Goal: Obtain resource: Download file/media

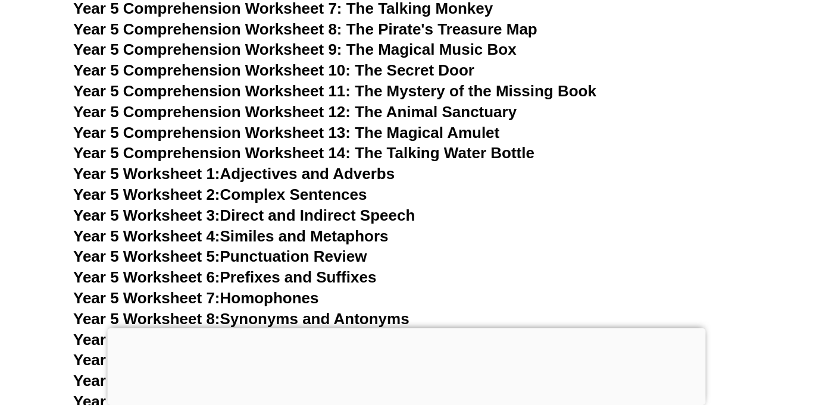
click at [402, 329] on div at bounding box center [407, 329] width 598 height 0
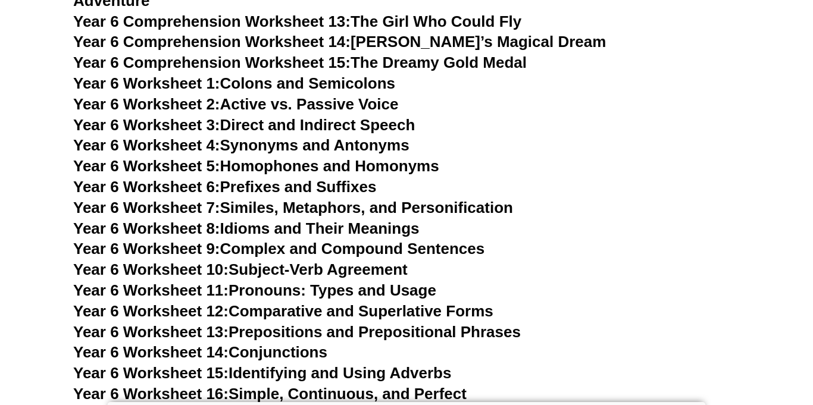
scroll to position [6961, 0]
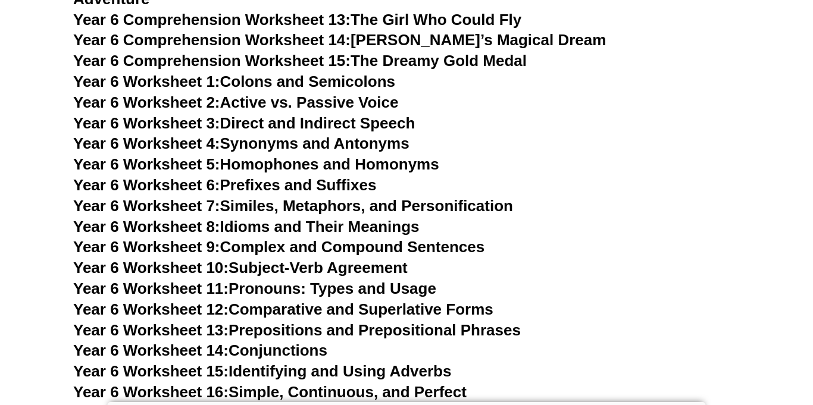
click at [326, 176] on link "Year 6 Worksheet 6: Prefixes and Suffixes" at bounding box center [224, 185] width 303 height 18
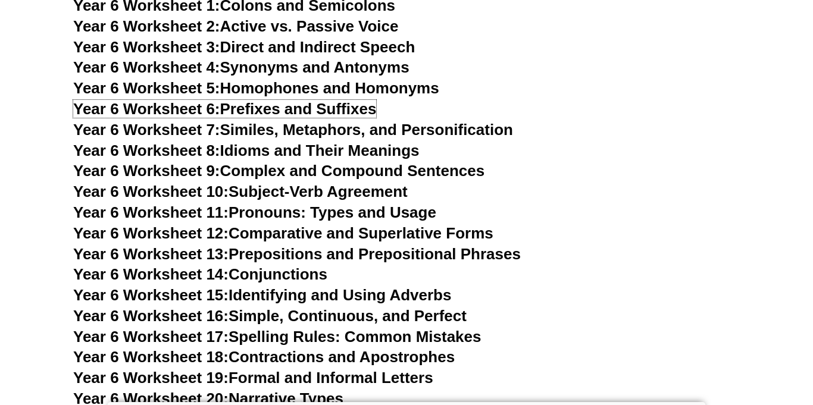
scroll to position [7037, 0]
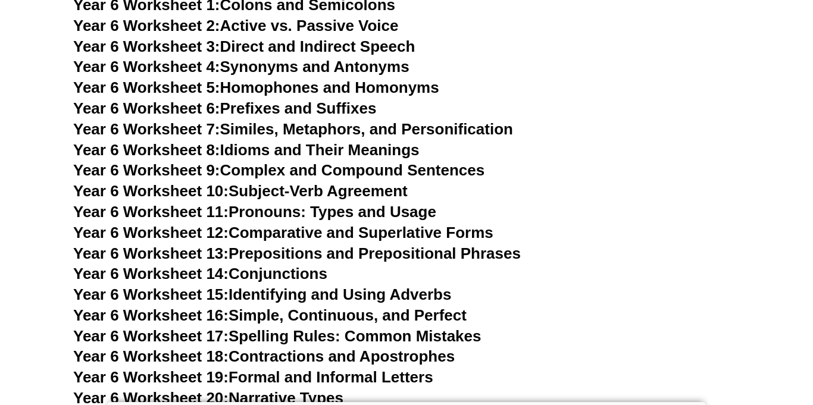
click at [302, 99] on link "Year 6 Worksheet 6: Prefixes and Suffixes" at bounding box center [224, 108] width 303 height 18
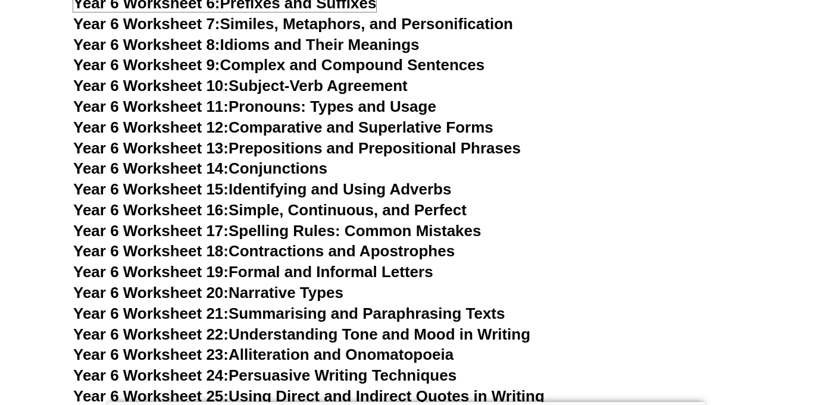
scroll to position [7143, 0]
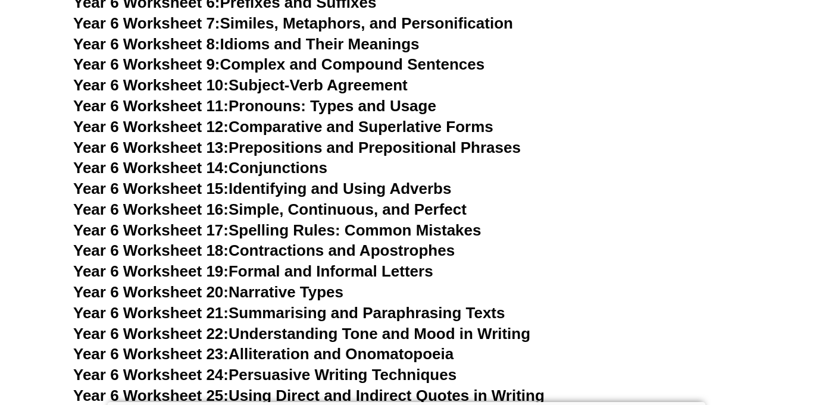
click at [270, 262] on link "Year 6 Worksheet 19: Formal and Informal Letters" at bounding box center [253, 271] width 360 height 18
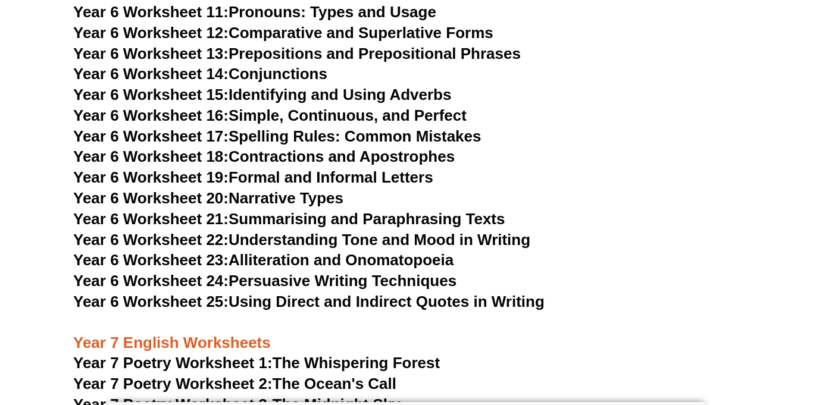
scroll to position [7240, 0]
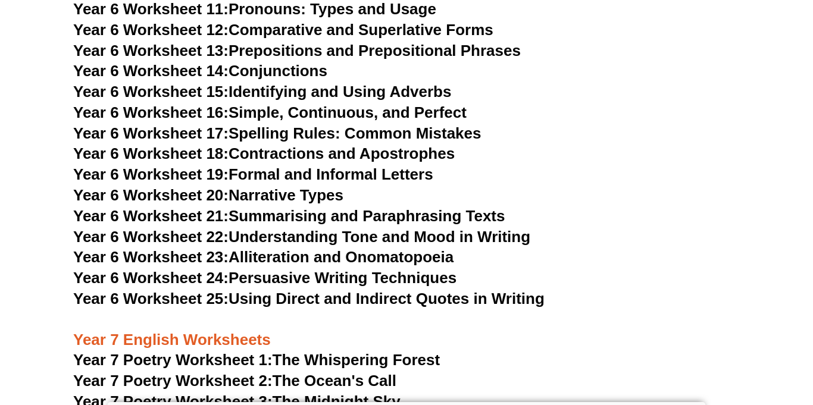
click at [486, 207] on link "Year 6 Worksheet 21: Summarising and Paraphrasing Texts" at bounding box center [289, 216] width 432 height 18
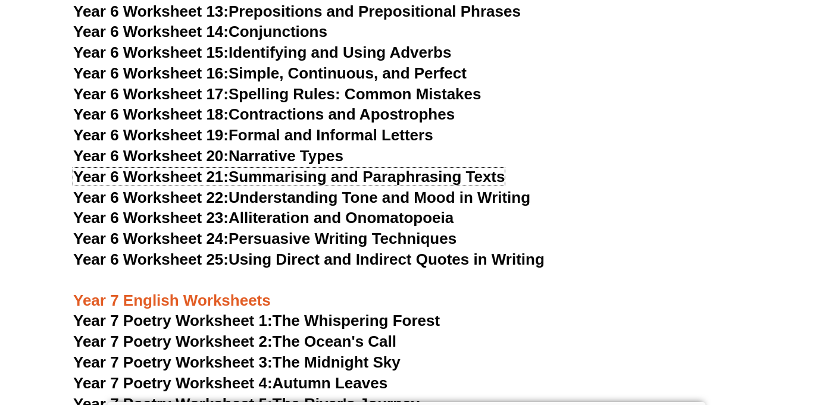
scroll to position [7283, 0]
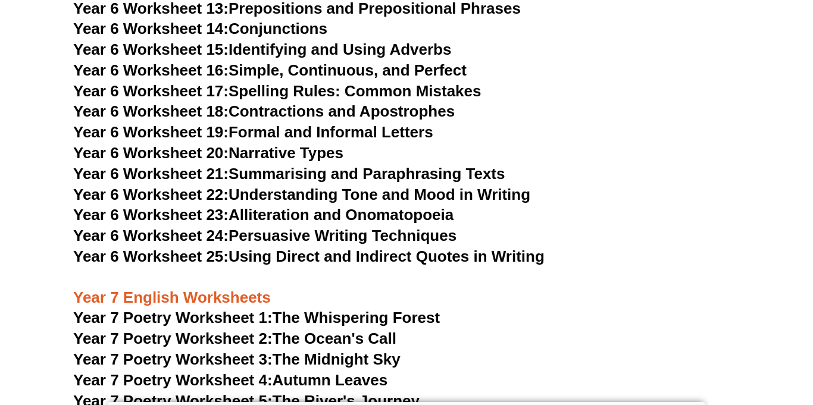
click at [360, 248] on link "Year 6 Worksheet 25: Using Direct and Indirect Quotes in Writing" at bounding box center [308, 257] width 471 height 18
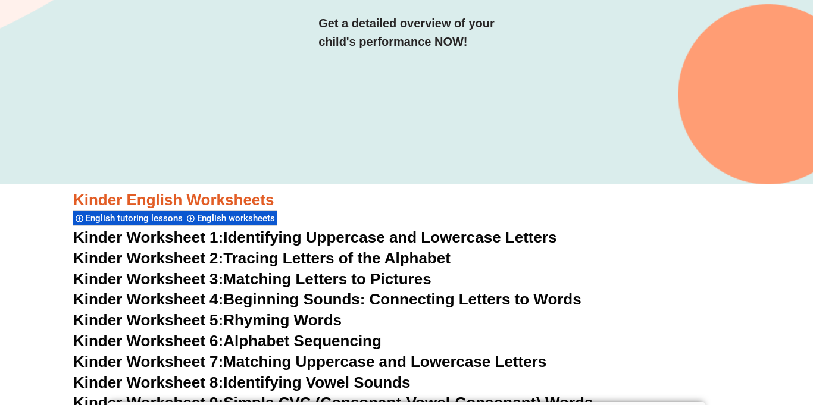
scroll to position [0, 0]
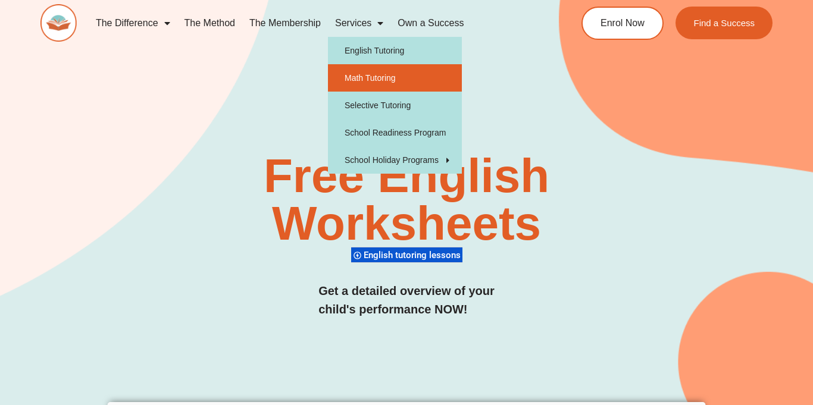
click at [381, 80] on link "Math Tutoring" at bounding box center [395, 77] width 134 height 27
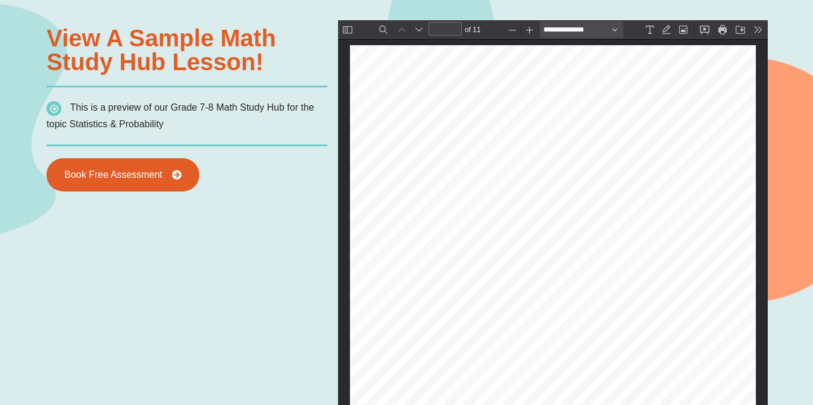
click at [652, 35] on button "Text" at bounding box center [649, 29] width 17 height 17
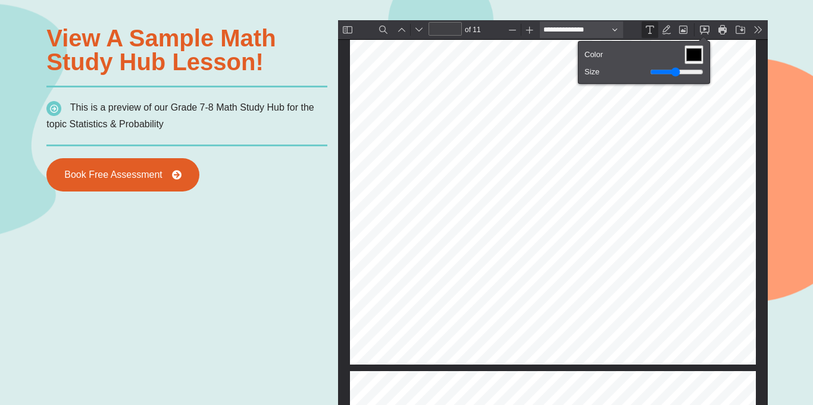
type input "*"
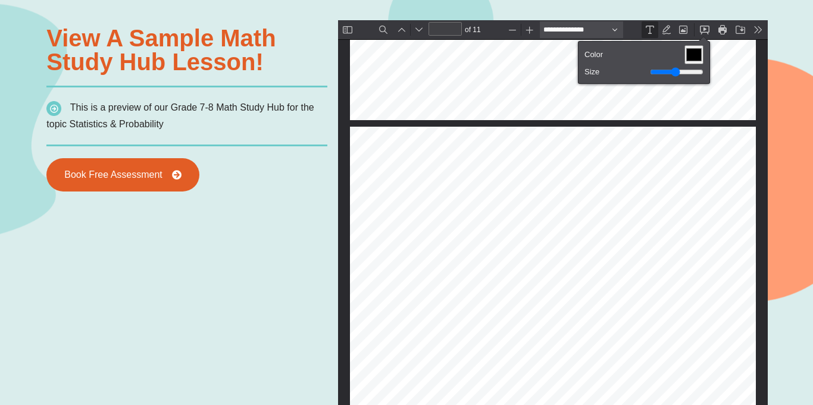
scroll to position [985, 0]
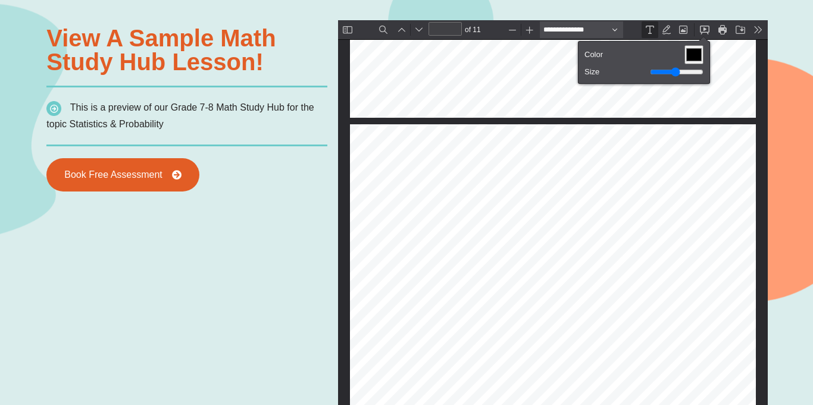
click at [558, 128] on div "Page ⁨3⁩" at bounding box center [552, 387] width 406 height 526
click at [266, 136] on div "View a sample Math Study Hub lesson! This is a preview of our Grade 7-8 Math St…" at bounding box center [186, 108] width 293 height 177
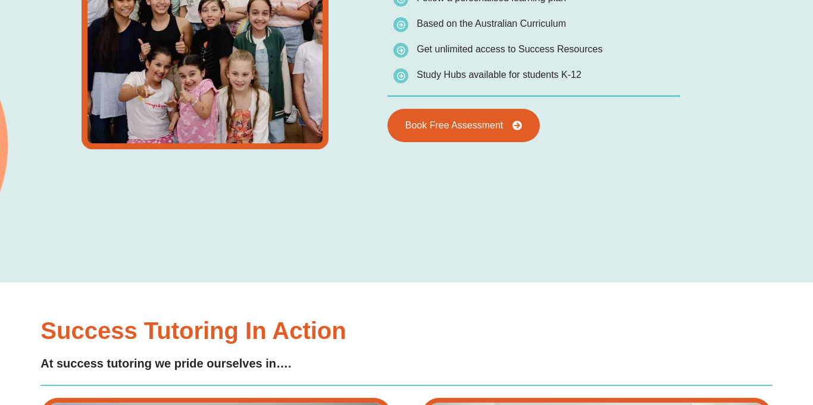
scroll to position [1780, 0]
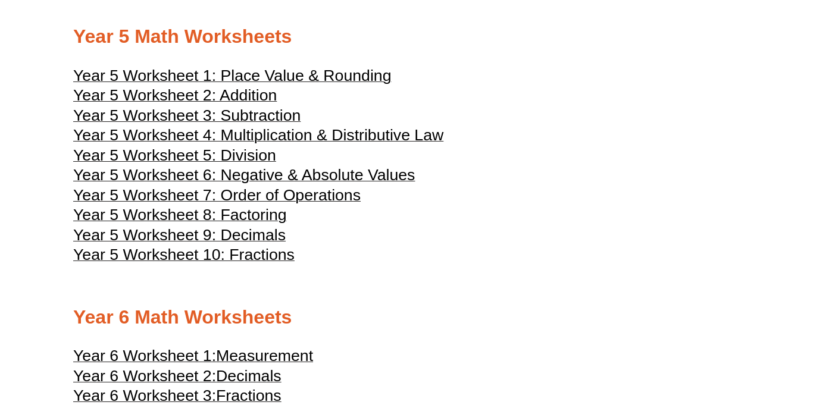
scroll to position [1751, 0]
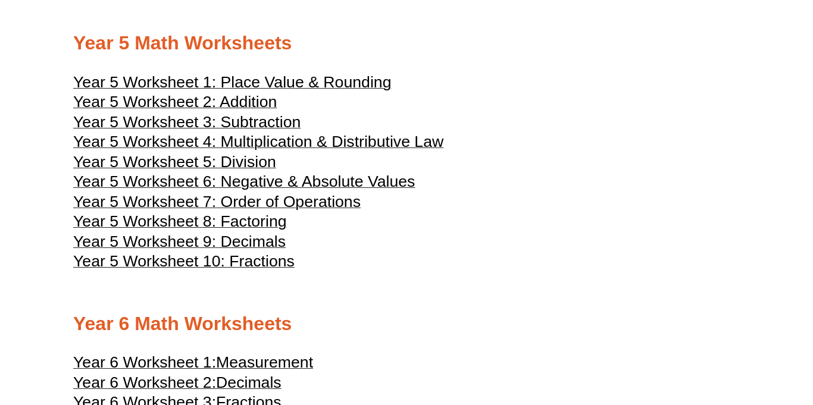
click at [265, 111] on span "Year 5 Worksheet 2: Addition" at bounding box center [175, 102] width 204 height 18
